Goal: Task Accomplishment & Management: Manage account settings

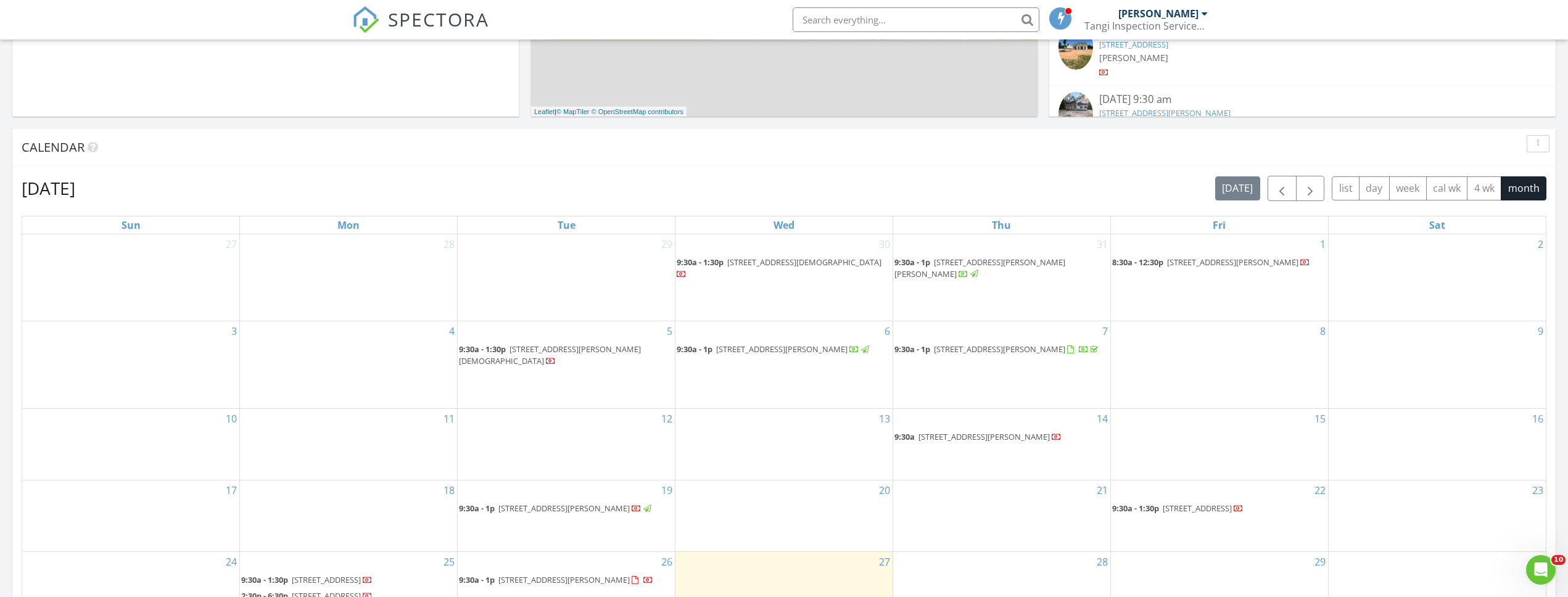
scroll to position [678, 0]
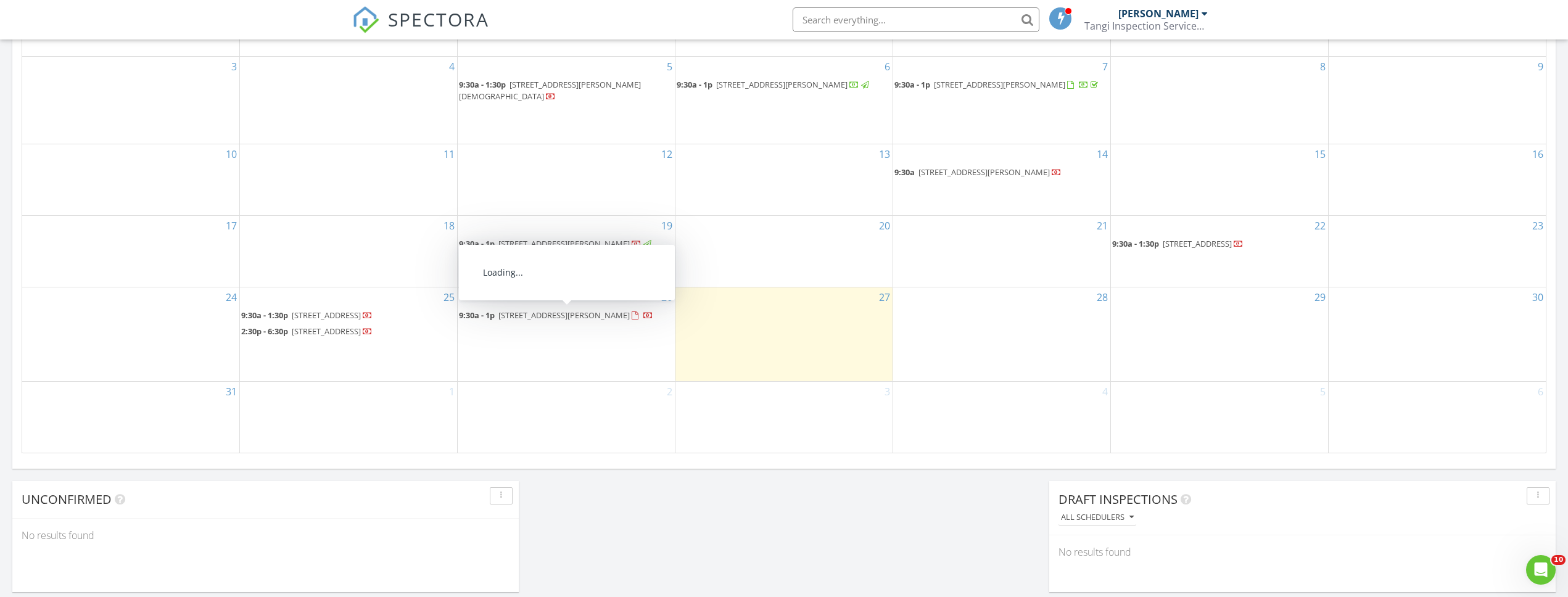
click at [546, 313] on span "68322 Abney Drive, Mandeville 70448" at bounding box center [564, 316] width 131 height 11
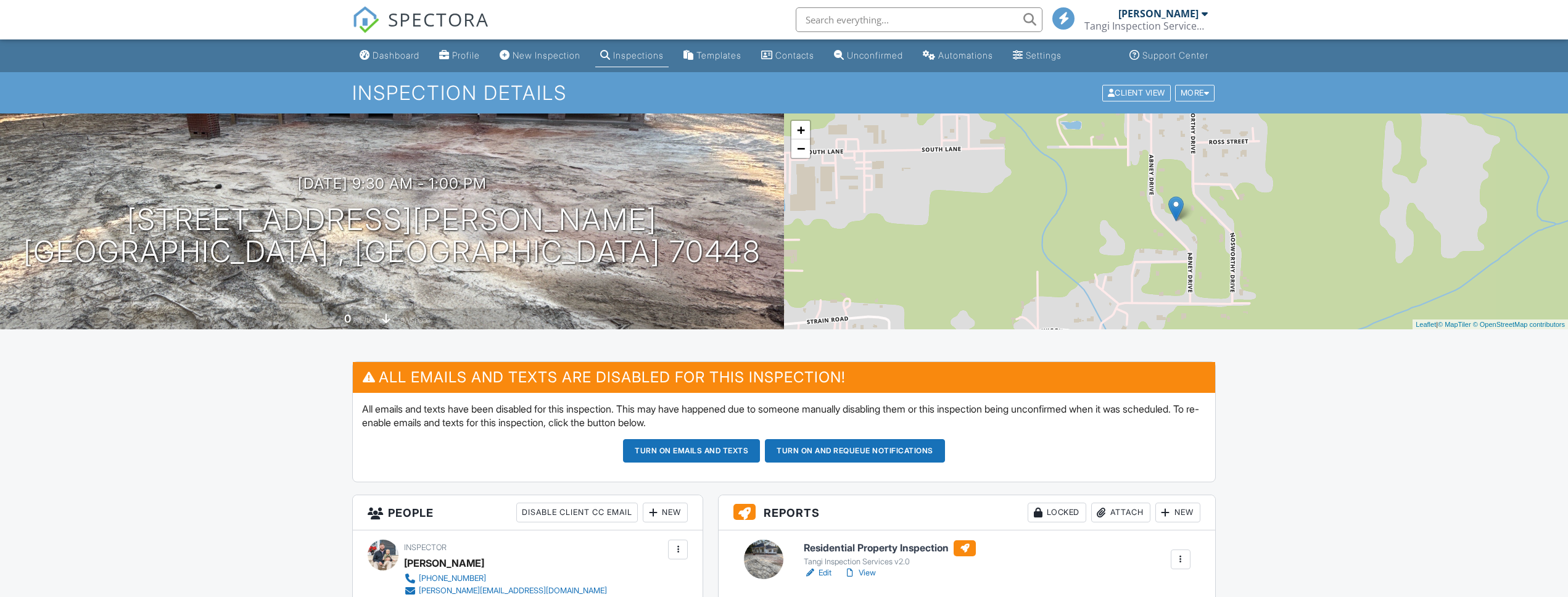
click at [827, 573] on link "Edit" at bounding box center [817, 573] width 28 height 12
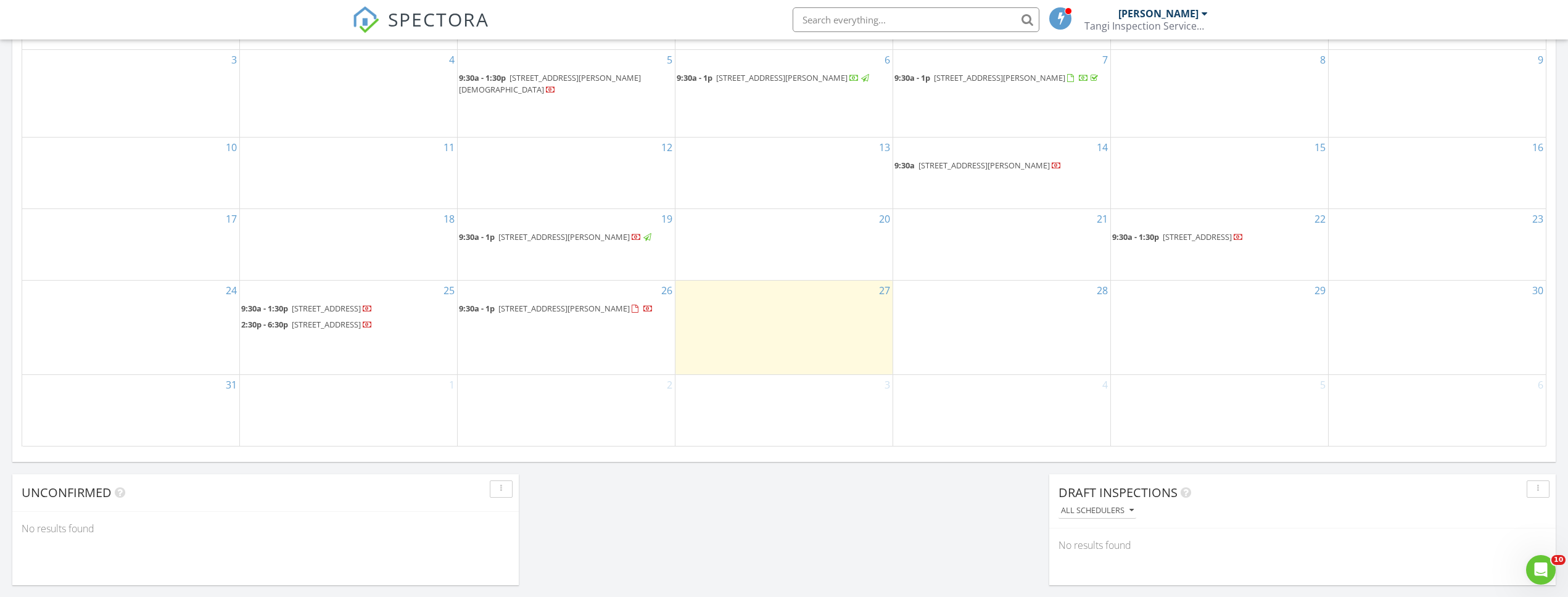
scroll to position [746, 0]
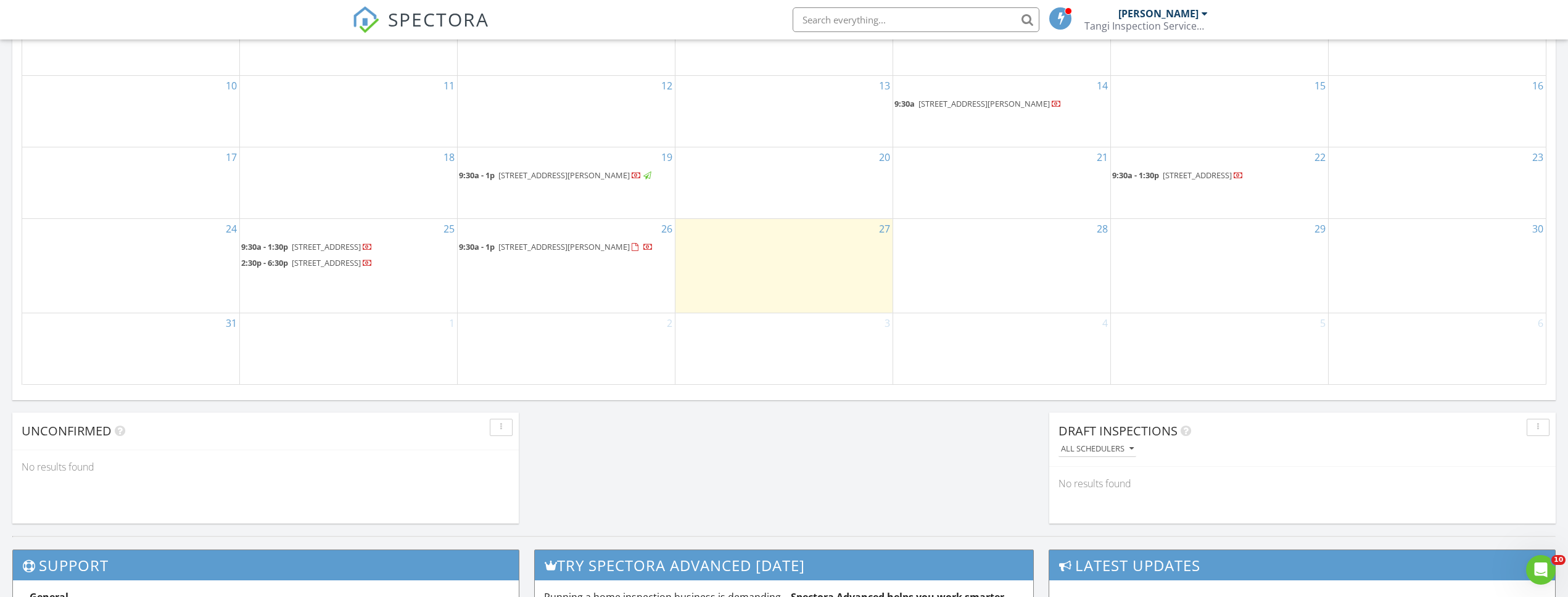
click at [583, 243] on span "68322 Abney Drive, Mandeville 70448" at bounding box center [564, 247] width 131 height 11
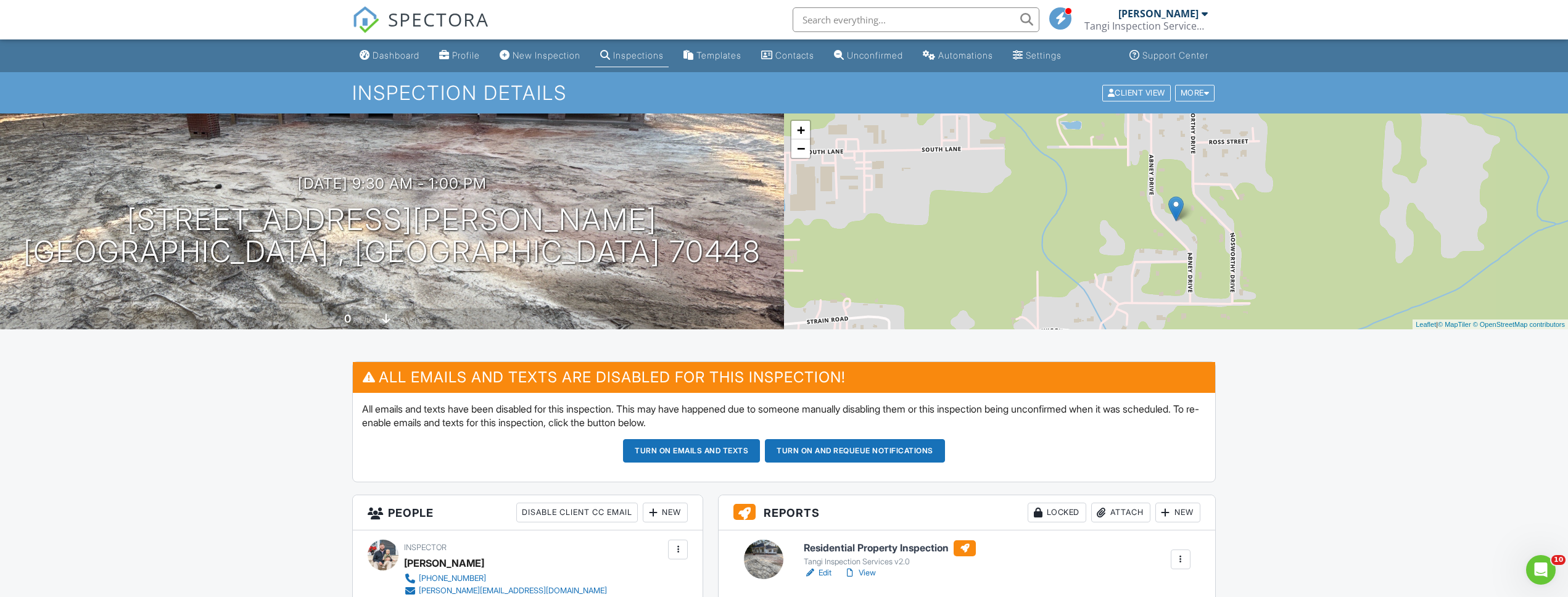
click at [829, 571] on link "Edit" at bounding box center [817, 573] width 28 height 12
